Goal: Information Seeking & Learning: Understand process/instructions

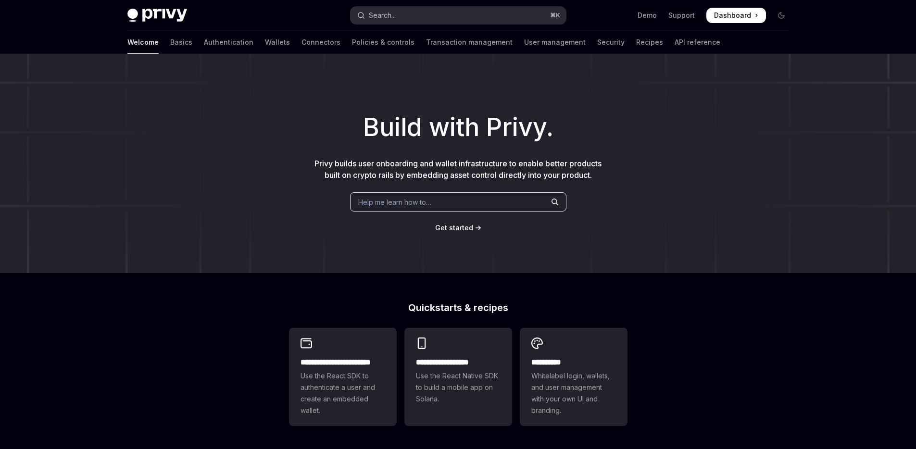
click at [458, 15] on button "Search... ⌘ K" at bounding box center [458, 15] width 215 height 17
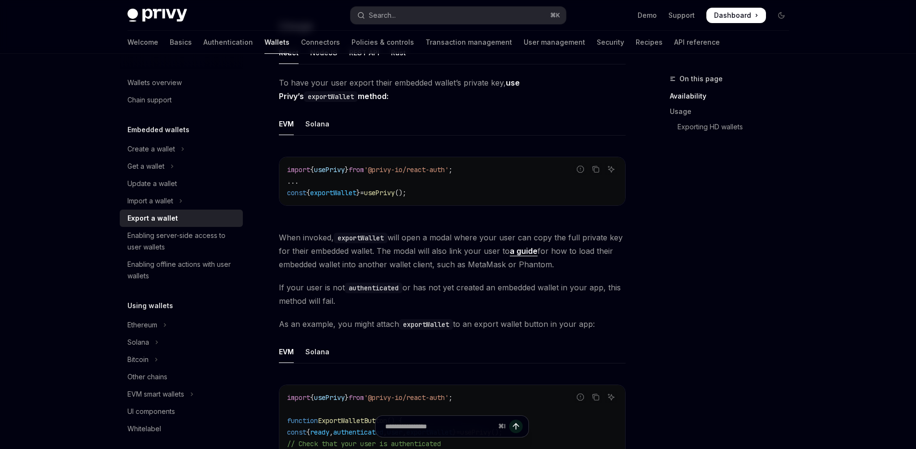
scroll to position [189, 0]
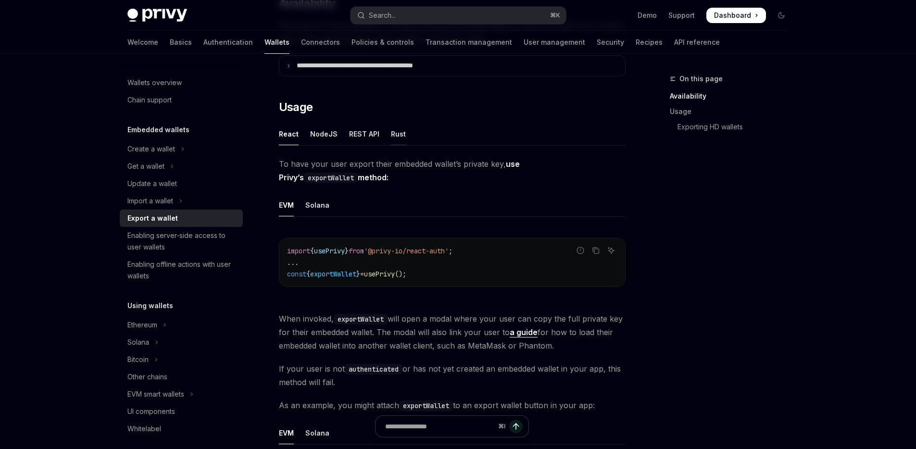
click at [387, 139] on ul "React NodeJS REST API Rust" at bounding box center [452, 134] width 347 height 23
click at [391, 135] on div "Rust" at bounding box center [398, 134] width 15 height 23
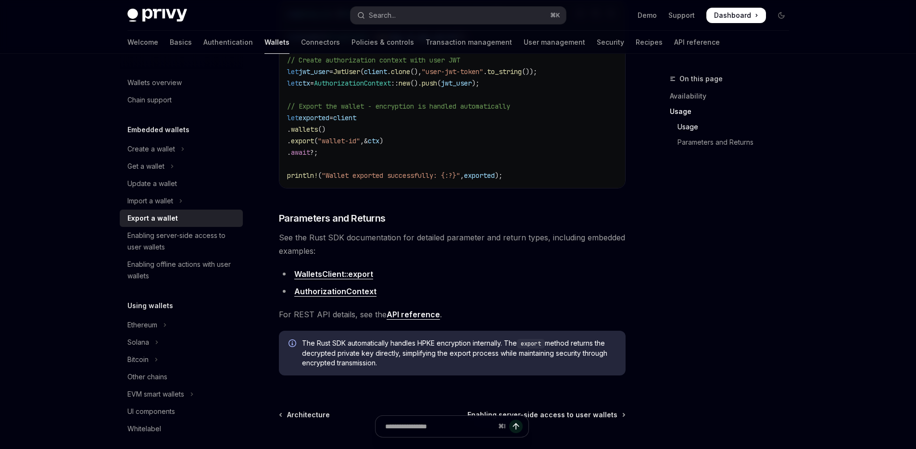
scroll to position [545, 0]
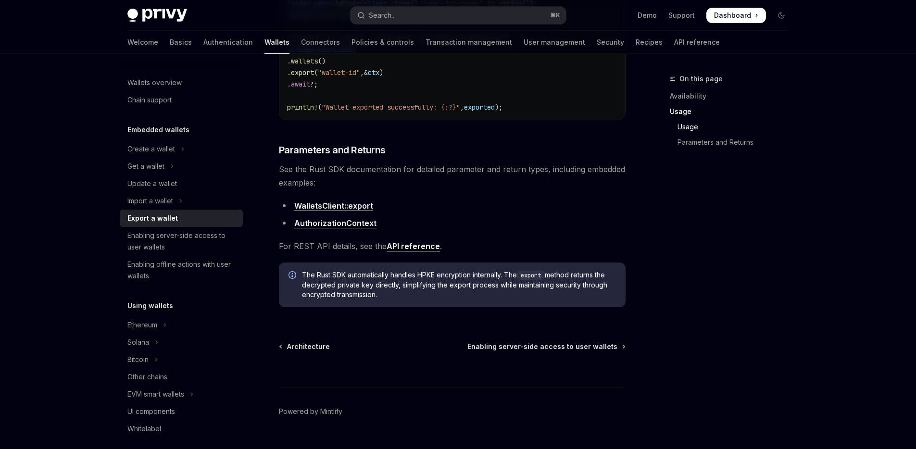
click at [388, 280] on span "The Rust SDK automatically handles HPKE encryption internally. The export metho…" at bounding box center [459, 284] width 314 height 29
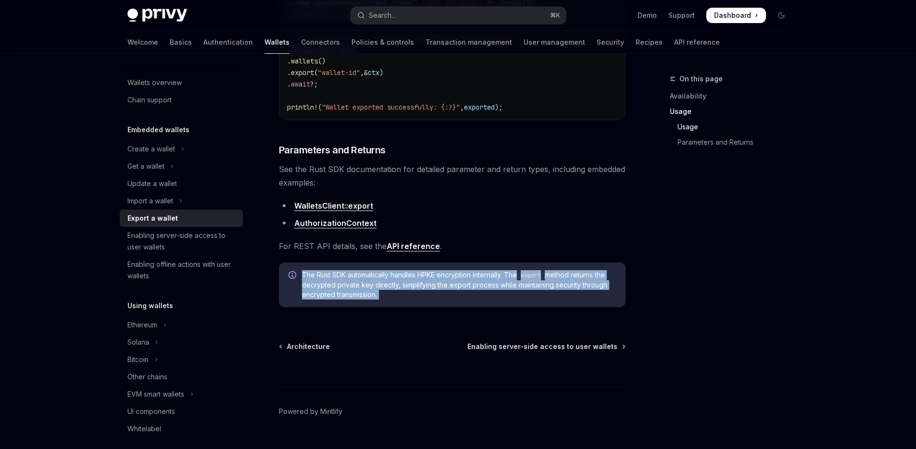
click at [388, 280] on span "The Rust SDK automatically handles HPKE encryption internally. The export metho…" at bounding box center [459, 284] width 314 height 29
click at [387, 280] on span "The Rust SDK automatically handles HPKE encryption internally. The export metho…" at bounding box center [459, 284] width 314 height 29
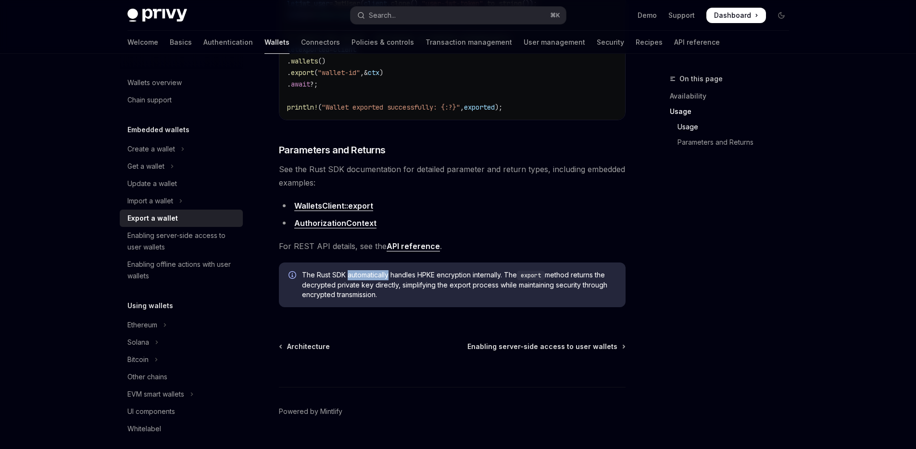
click at [387, 280] on span "The Rust SDK automatically handles HPKE encryption internally. The export metho…" at bounding box center [459, 284] width 314 height 29
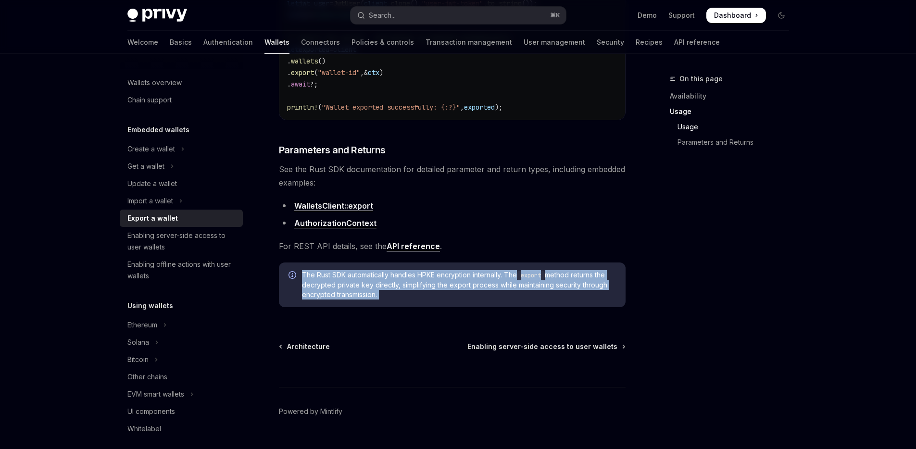
click at [387, 280] on span "The Rust SDK automatically handles HPKE encryption internally. The export metho…" at bounding box center [459, 284] width 314 height 29
click at [380, 286] on span "The Rust SDK automatically handles HPKE encryption internally. The export metho…" at bounding box center [459, 284] width 314 height 29
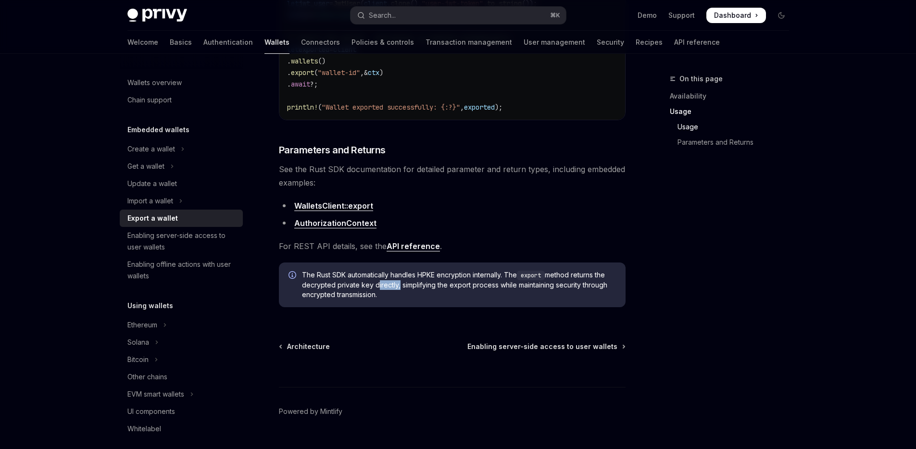
click at [380, 286] on span "The Rust SDK automatically handles HPKE encryption internally. The export metho…" at bounding box center [459, 284] width 314 height 29
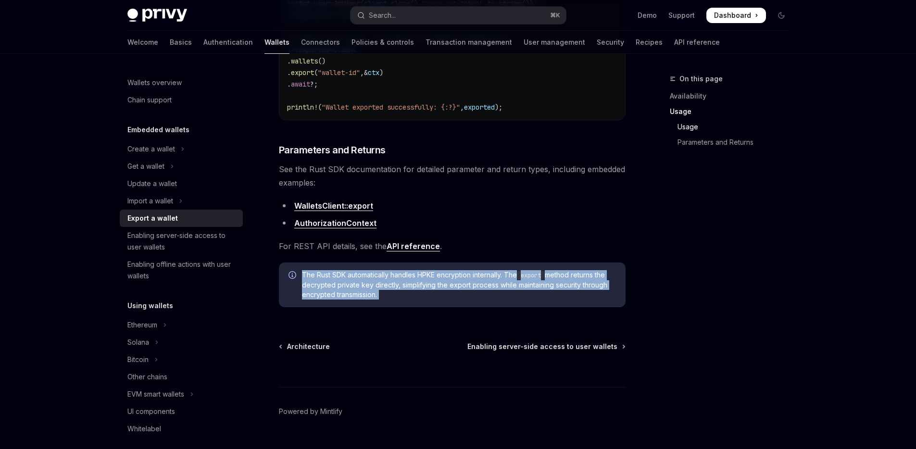
click at [380, 286] on span "The Rust SDK automatically handles HPKE encryption internally. The export metho…" at bounding box center [459, 284] width 314 height 29
click at [378, 287] on span "The Rust SDK automatically handles HPKE encryption internally. The export metho…" at bounding box center [459, 284] width 314 height 29
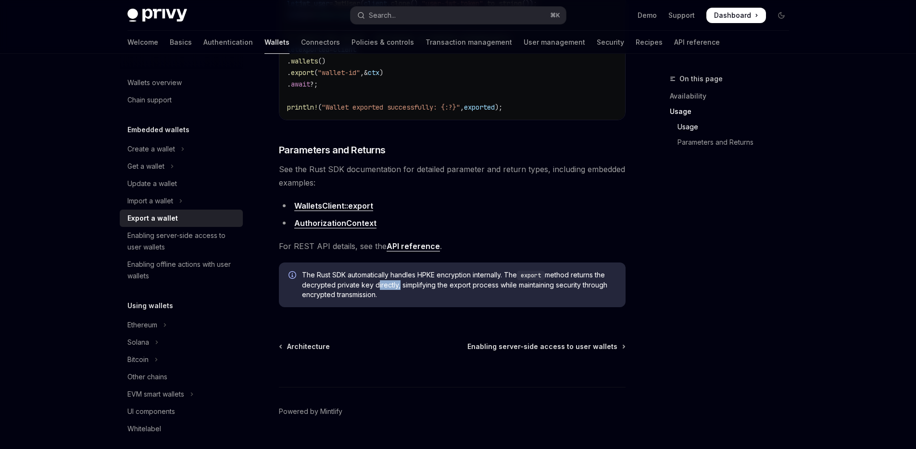
click at [378, 287] on span "The Rust SDK automatically handles HPKE encryption internally. The export metho…" at bounding box center [459, 284] width 314 height 29
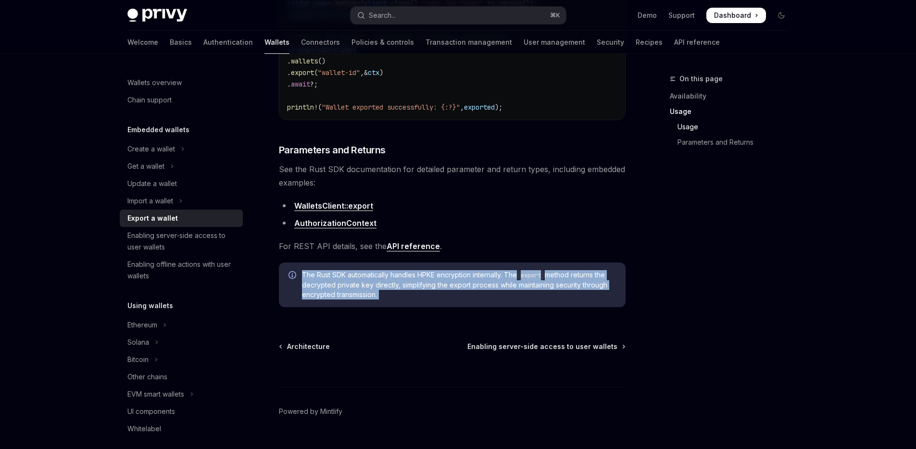
click at [378, 287] on span "The Rust SDK automatically handles HPKE encryption internally. The export metho…" at bounding box center [459, 284] width 314 height 29
click at [377, 287] on span "The Rust SDK automatically handles HPKE encryption internally. The export metho…" at bounding box center [459, 284] width 314 height 29
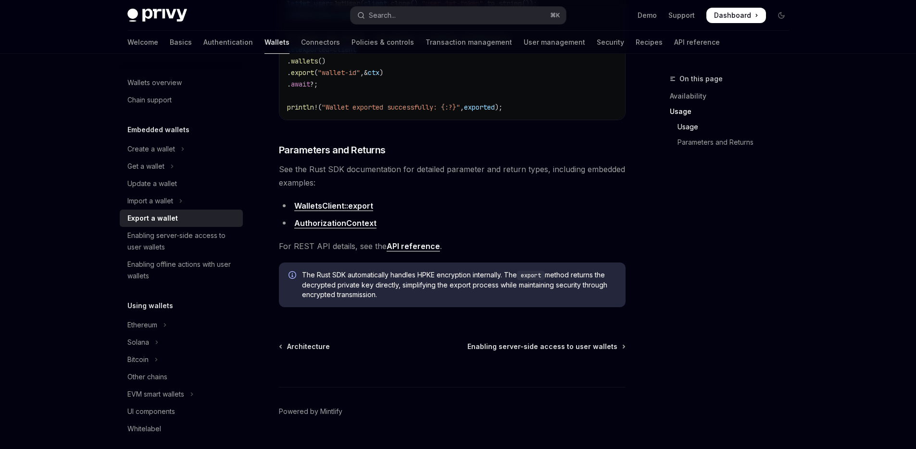
type textarea "*"
